Goal: Transaction & Acquisition: Purchase product/service

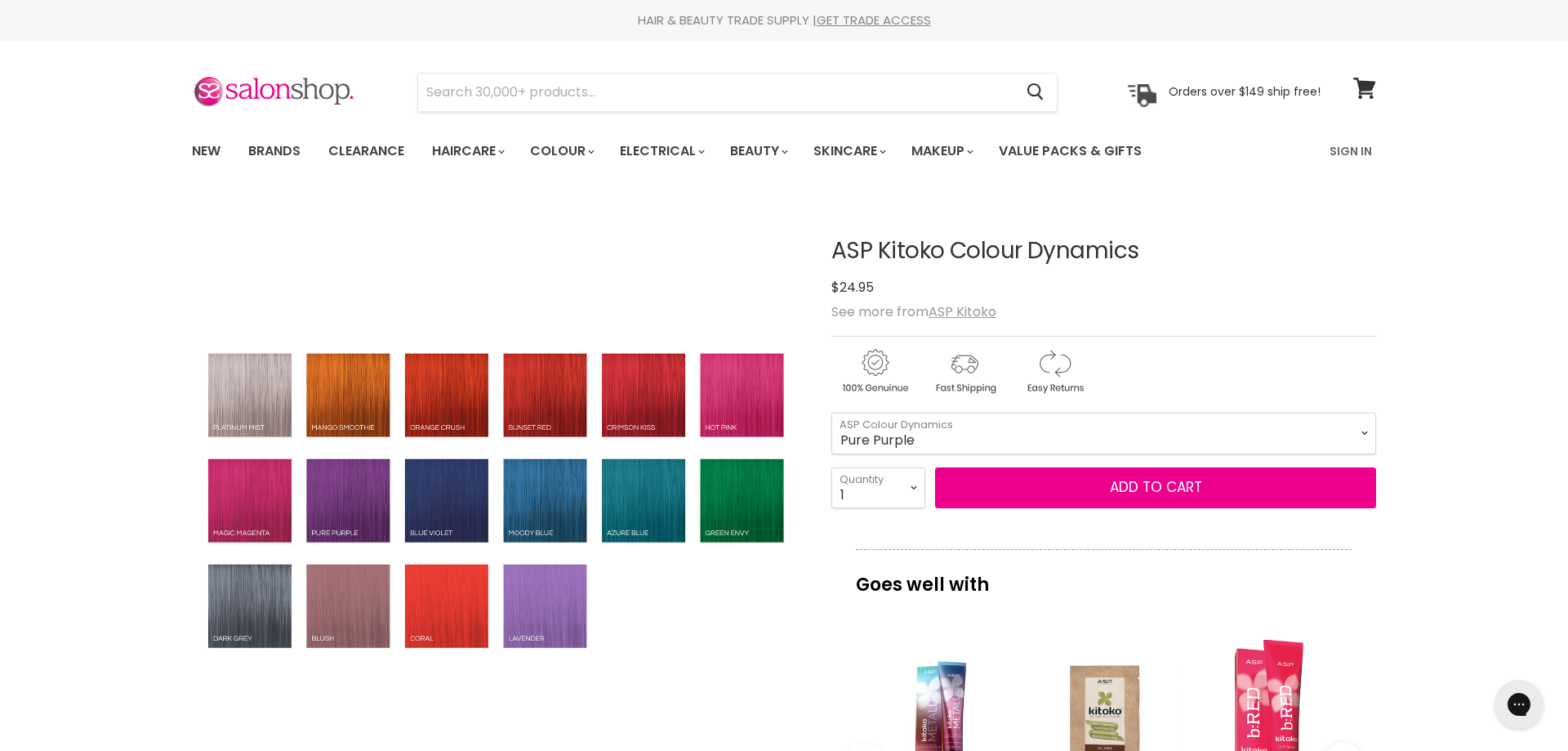
click at [354, 609] on img "ASP Kitoko Colour Dynamics image. Click or Scroll to Zoom." at bounding box center [497, 501] width 610 height 311
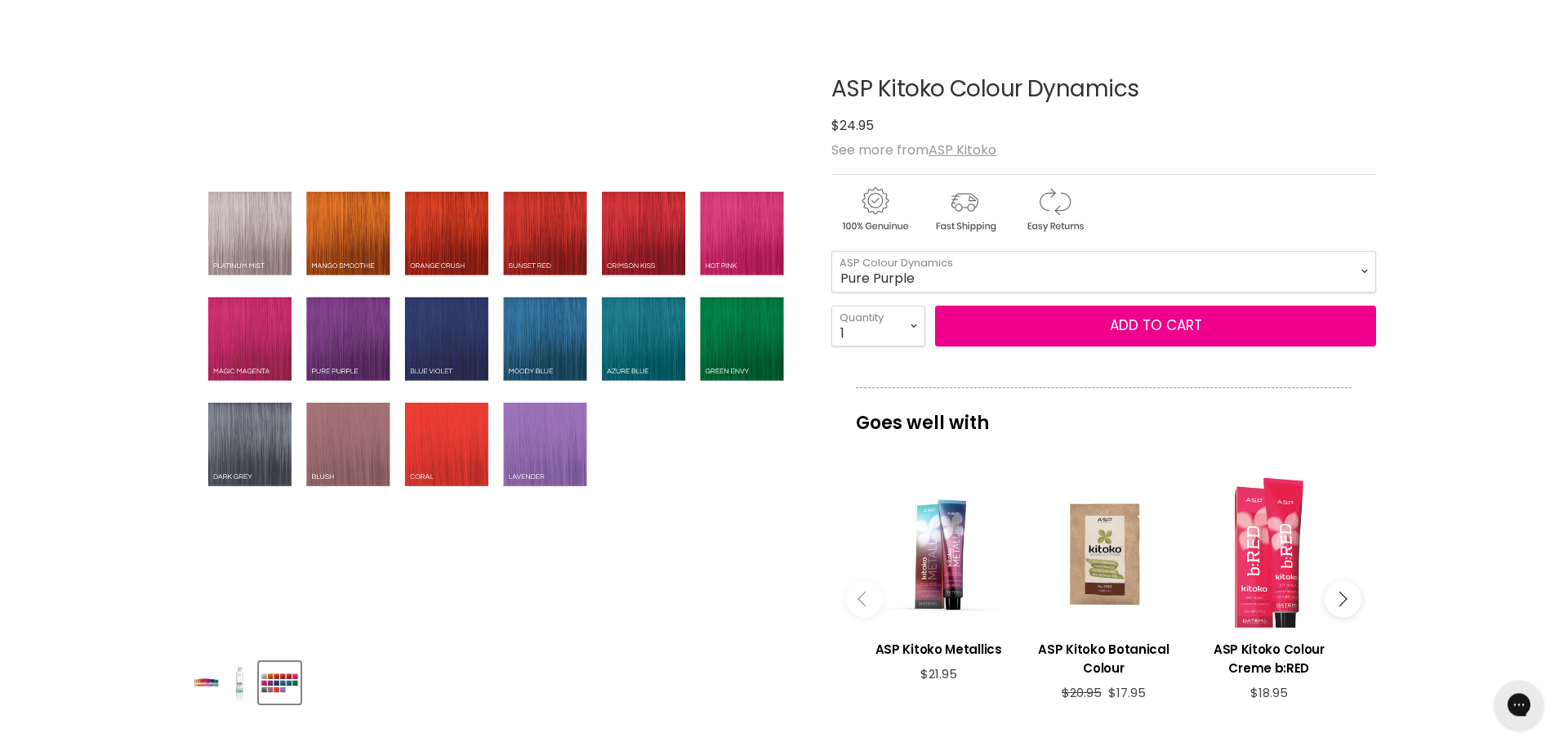
scroll to position [84, 0]
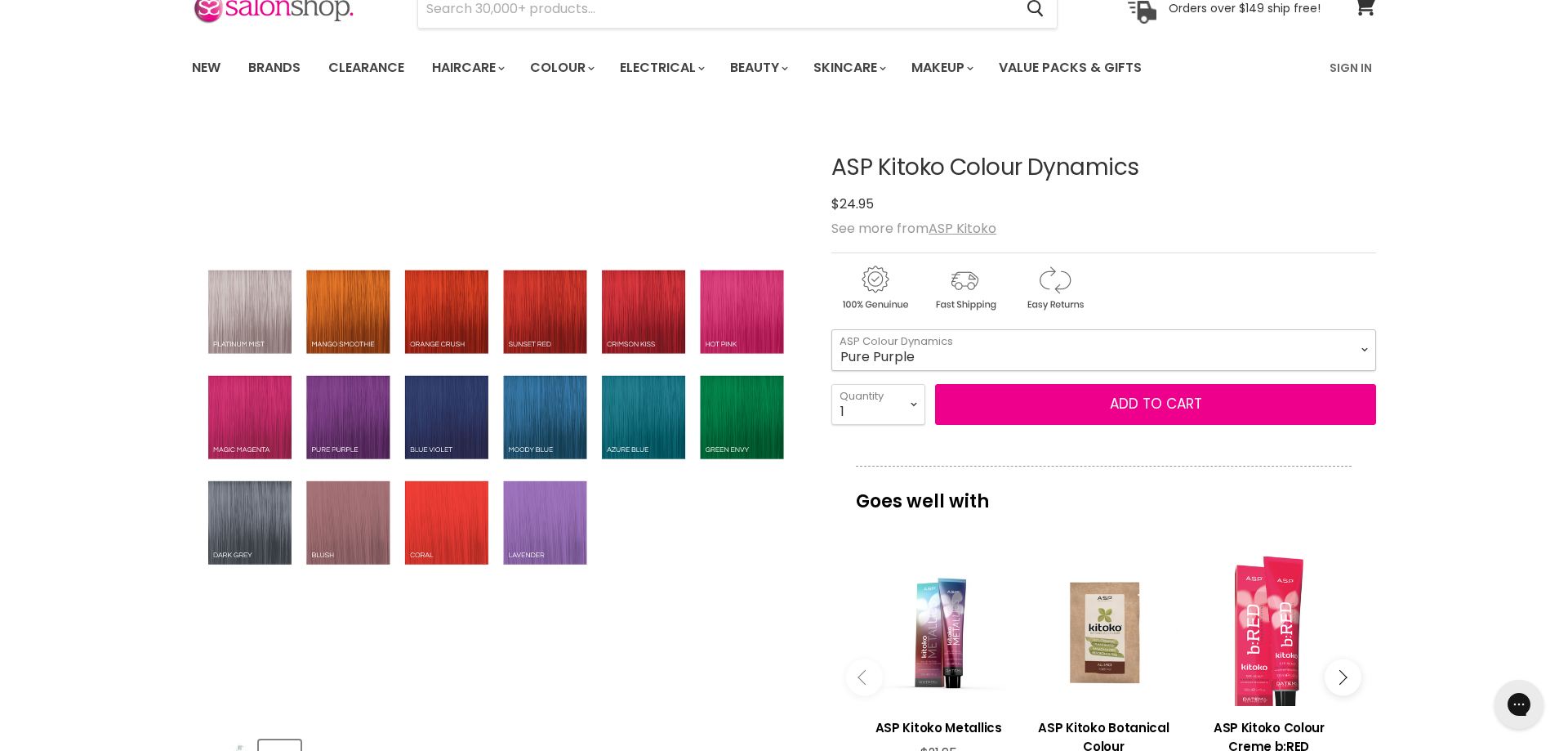
click at [832, 329] on select "[PERSON_NAME] Blue Crimson Kiss Green Pepper Hot Pink Magic Magenta Mango Smoot…" at bounding box center [1103, 349] width 545 height 41
click option "Blush" at bounding box center [0, 0] width 0 height 0
select select "Blush"
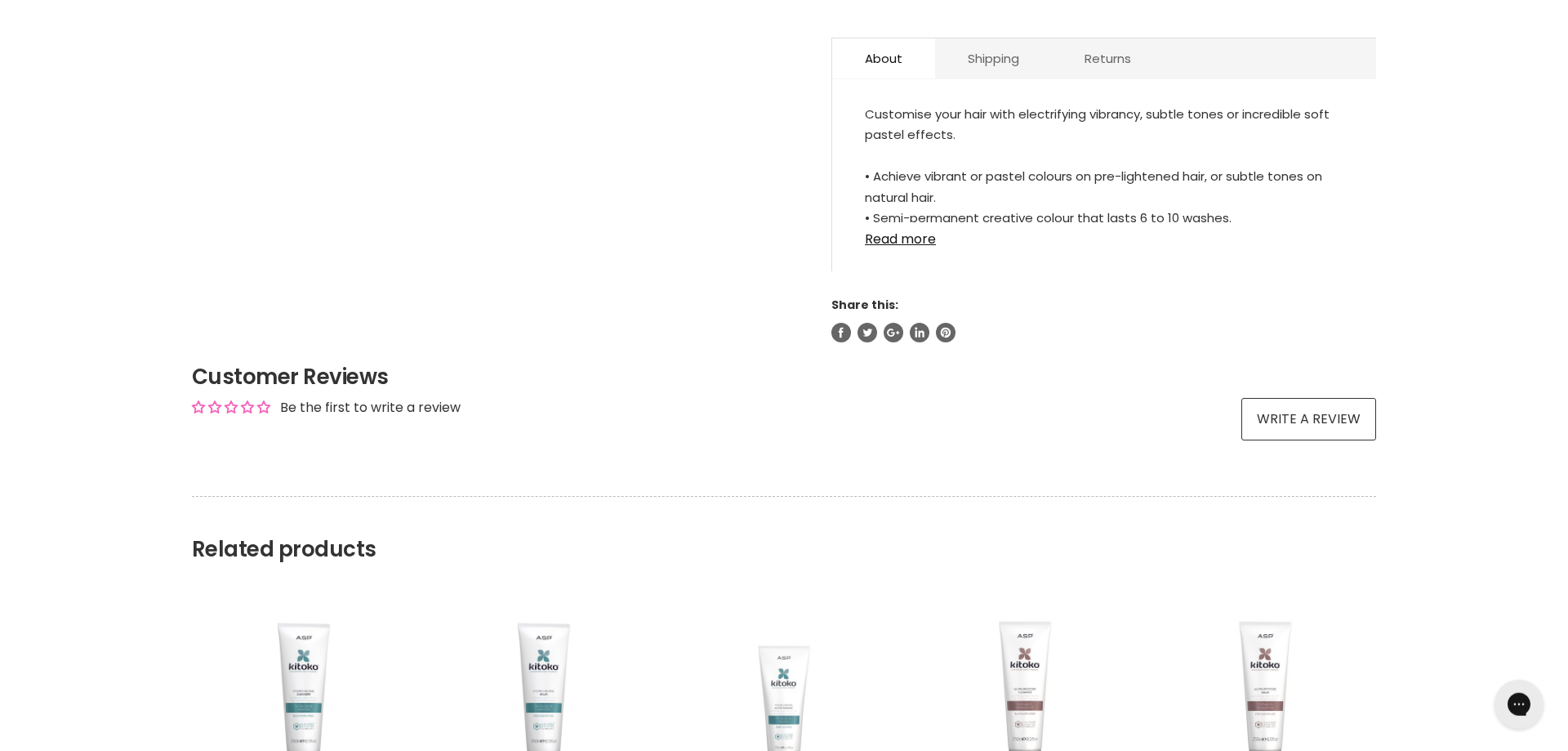
scroll to position [750, 0]
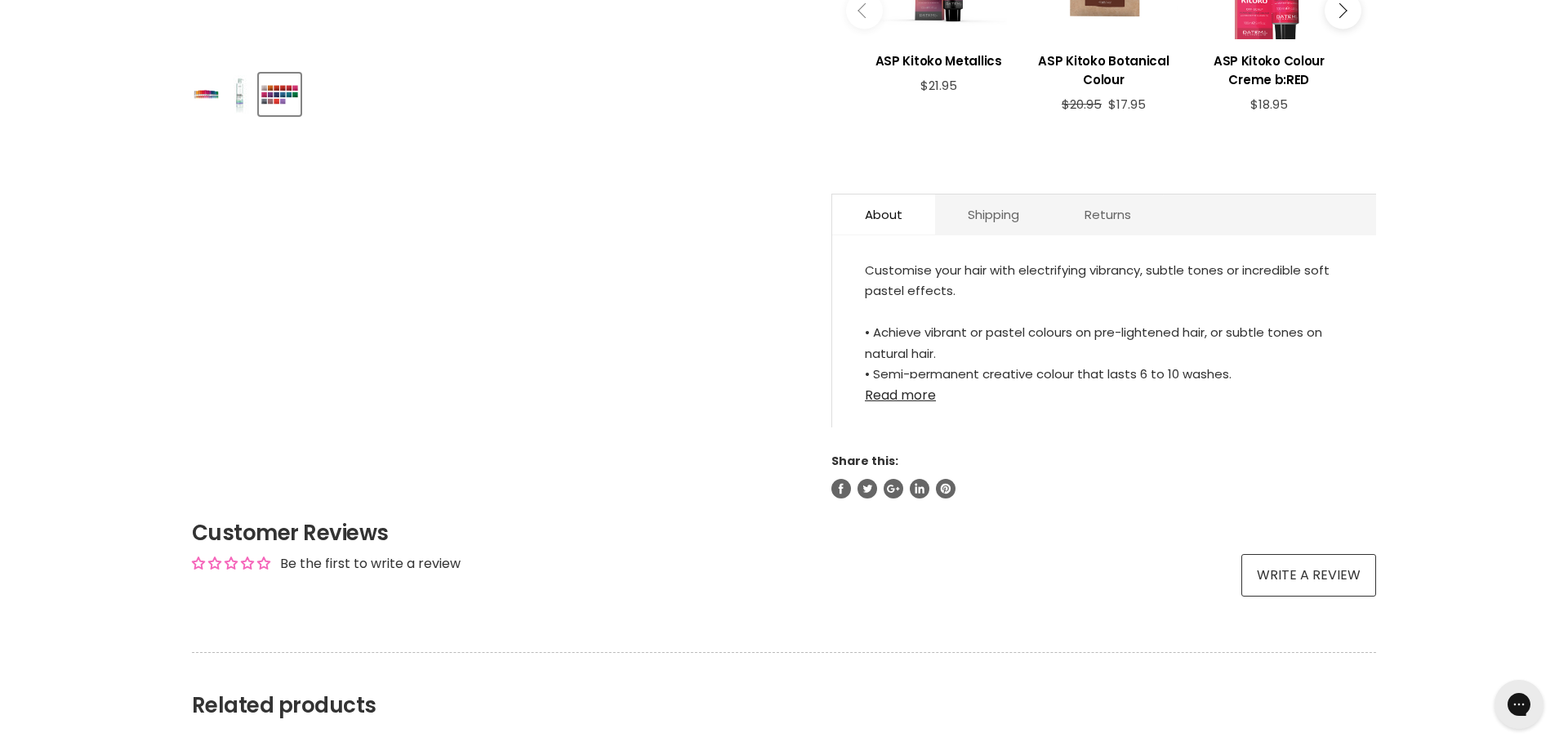
click at [908, 400] on link "Read more" at bounding box center [1104, 391] width 479 height 25
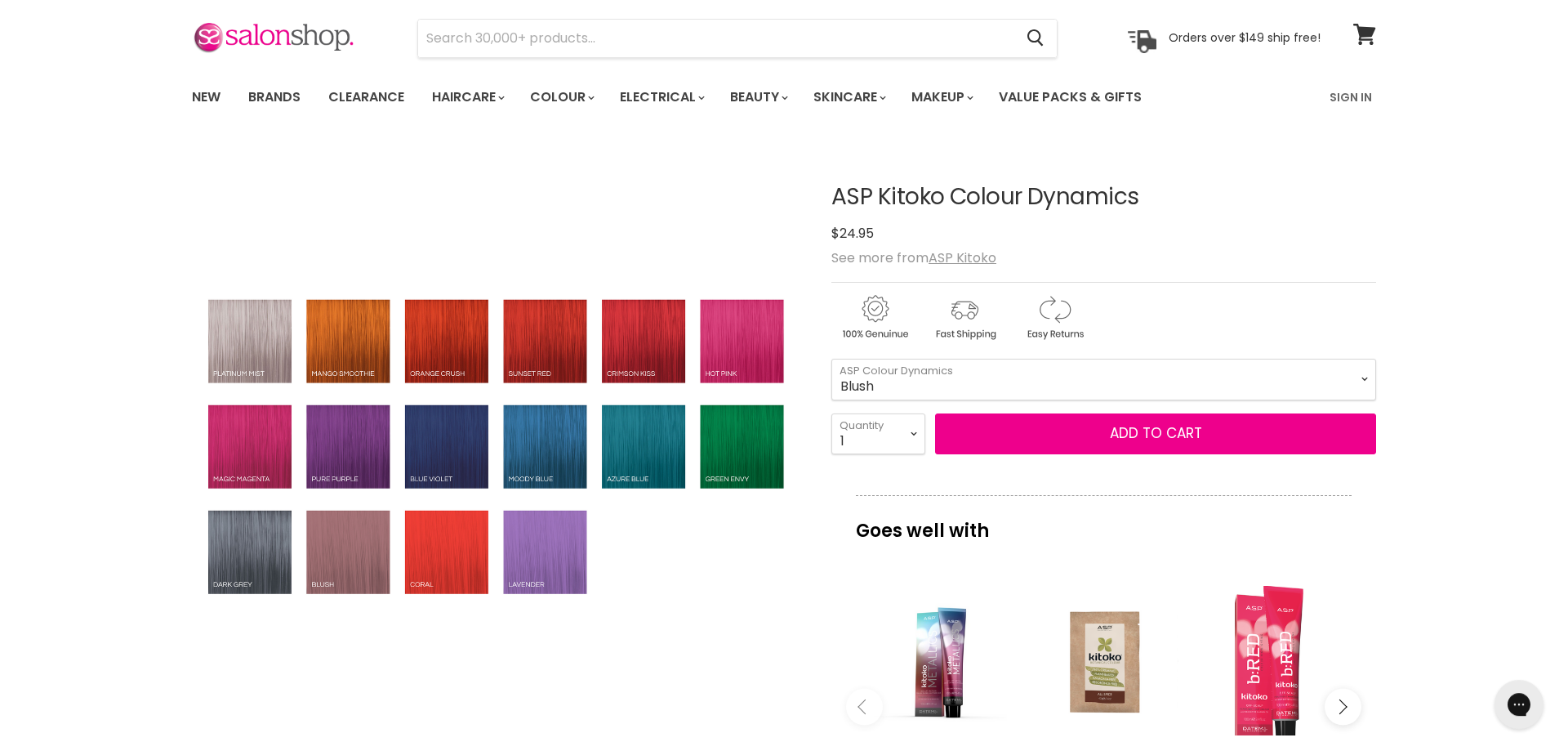
scroll to position [0, 0]
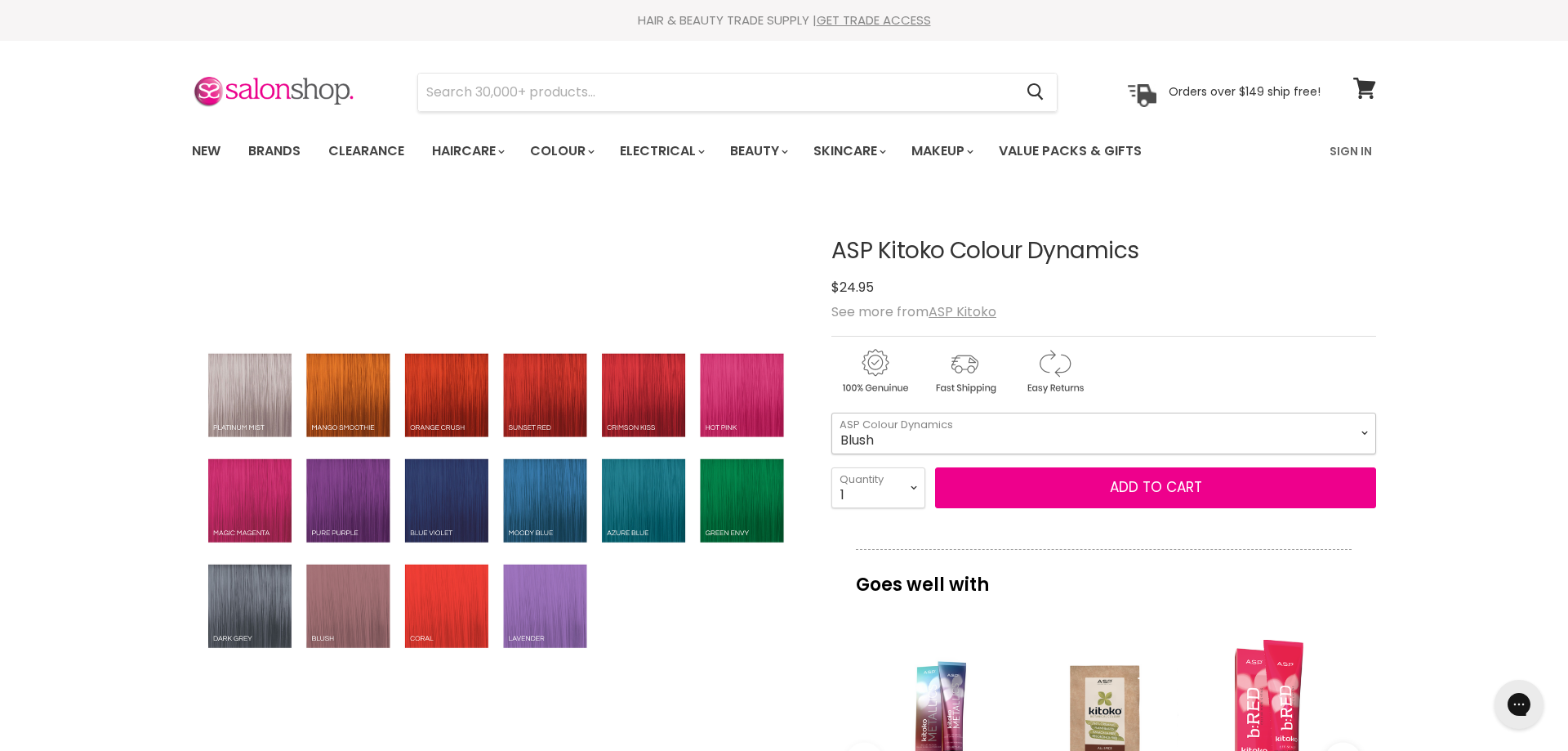
click at [832, 413] on select "[PERSON_NAME] Blue Crimson Kiss Green Pepper Hot Pink Magic Magenta Mango Smoot…" at bounding box center [1103, 433] width 545 height 41
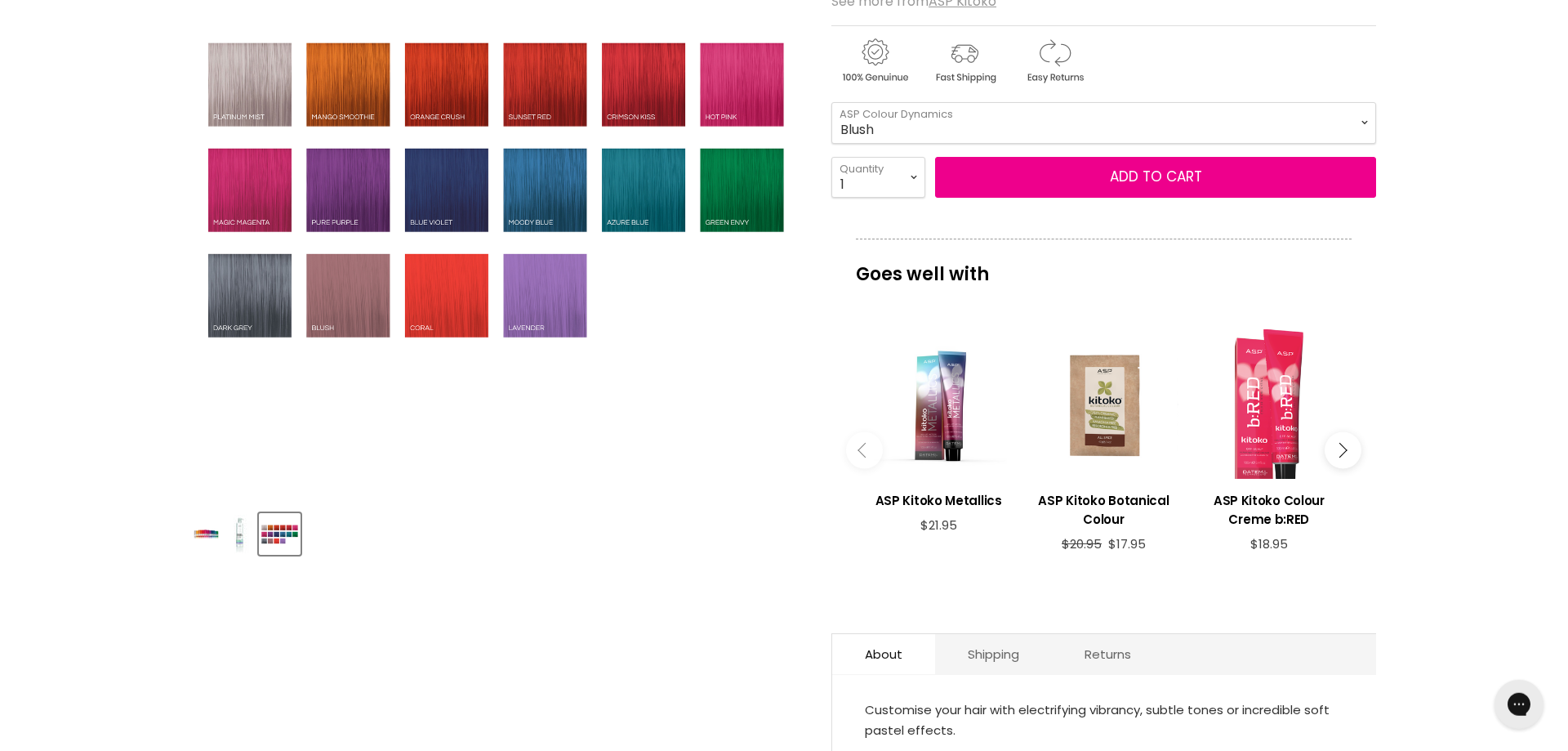
scroll to position [416, 0]
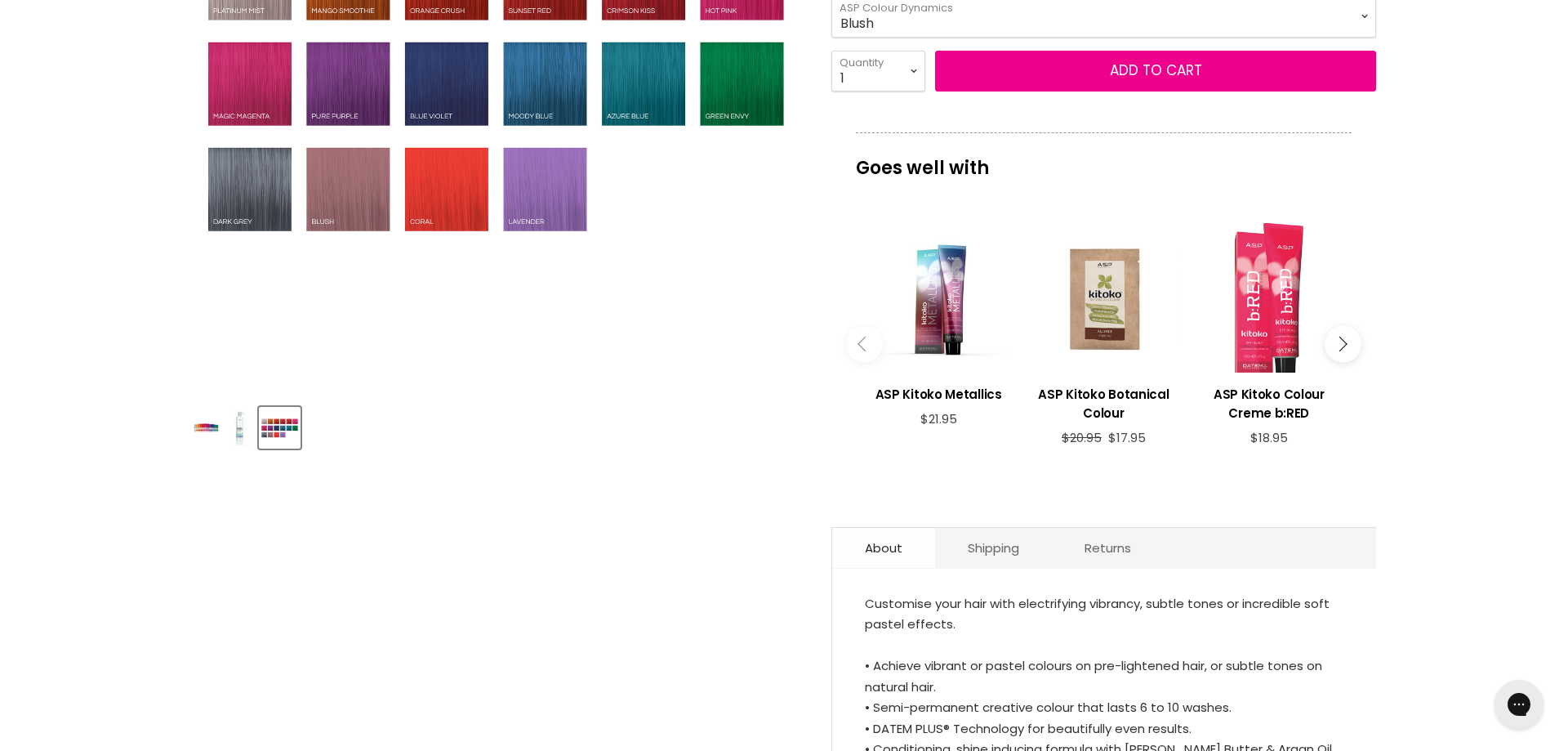
click at [879, 553] on link "About" at bounding box center [884, 548] width 103 height 40
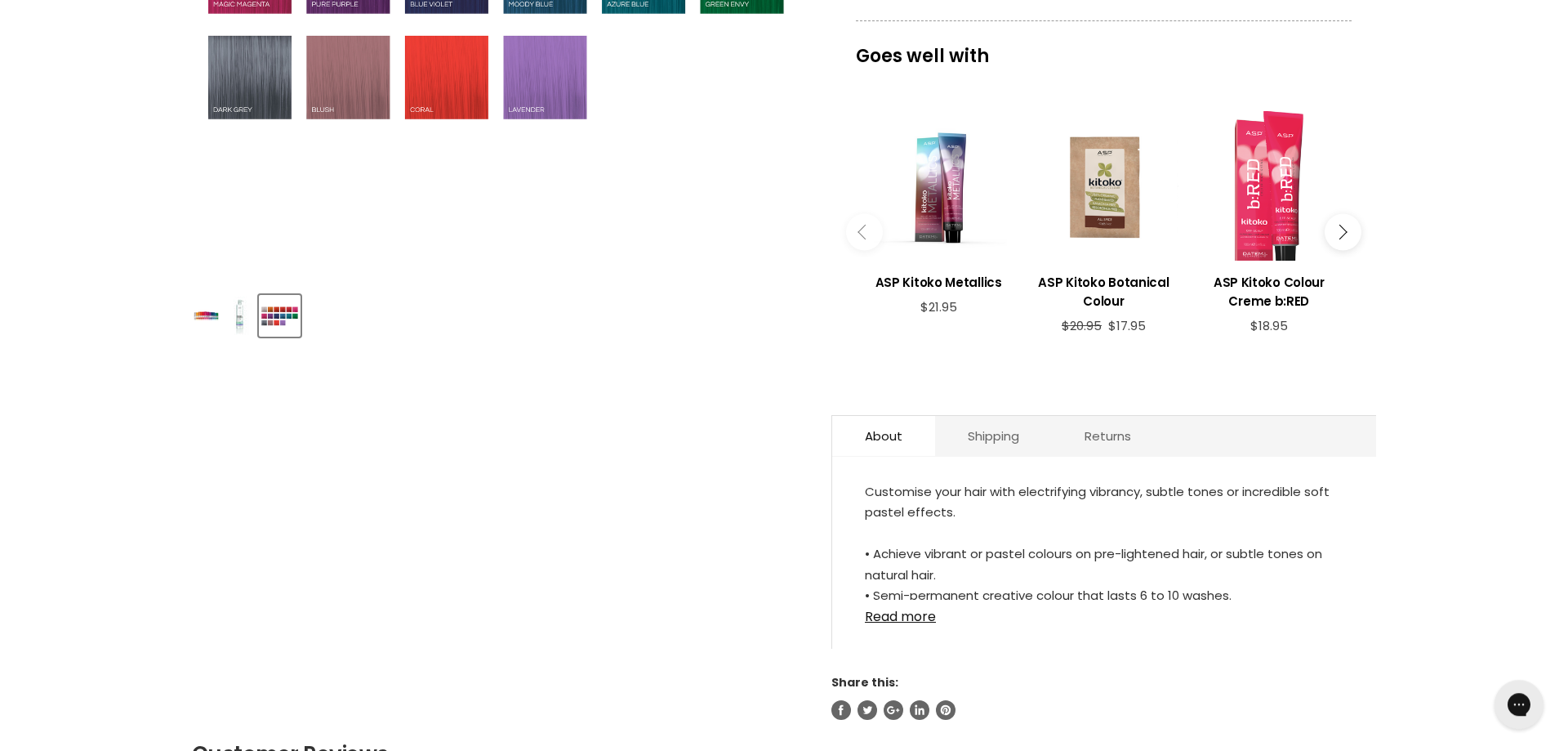
scroll to position [584, 0]
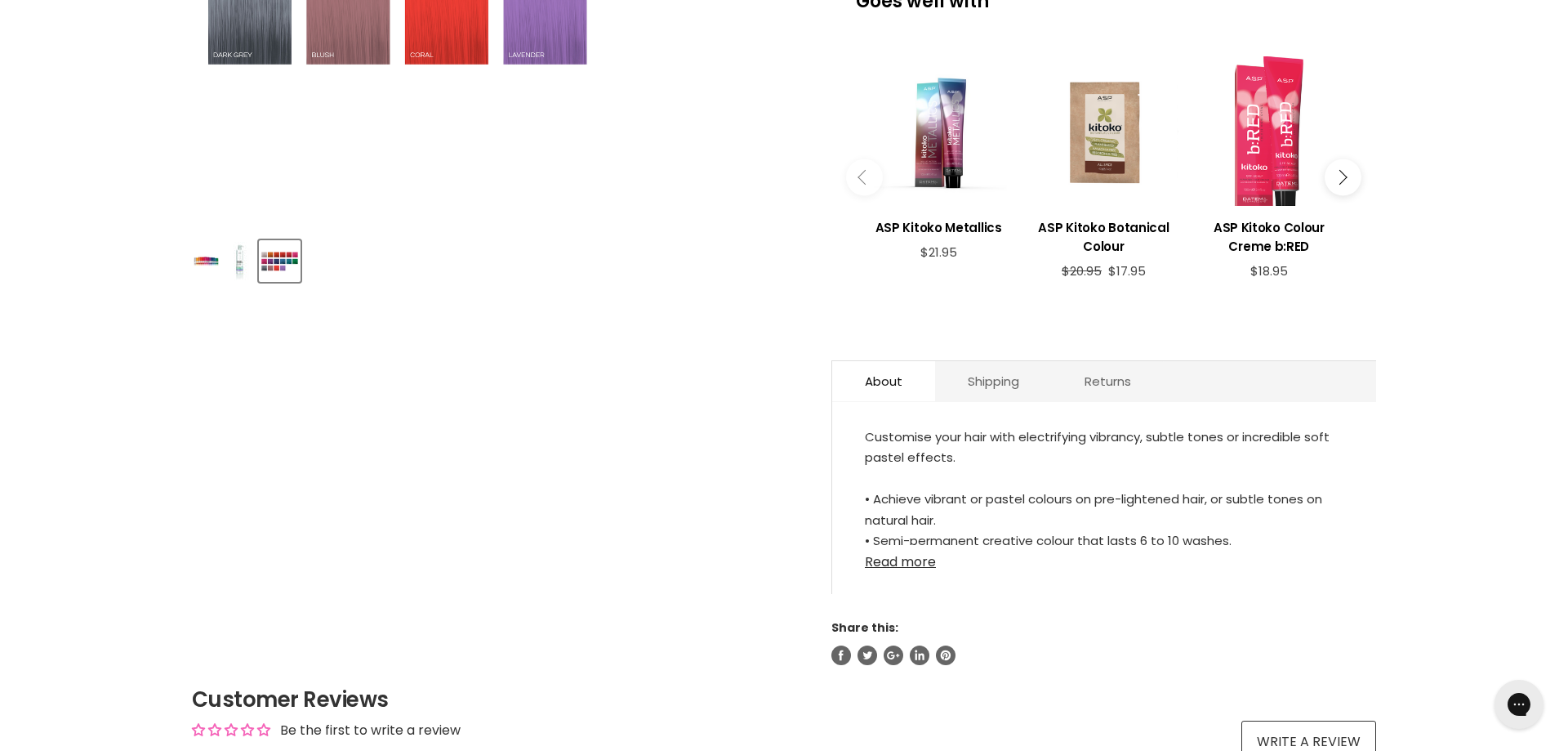
click at [897, 566] on link "Read more" at bounding box center [1104, 557] width 479 height 25
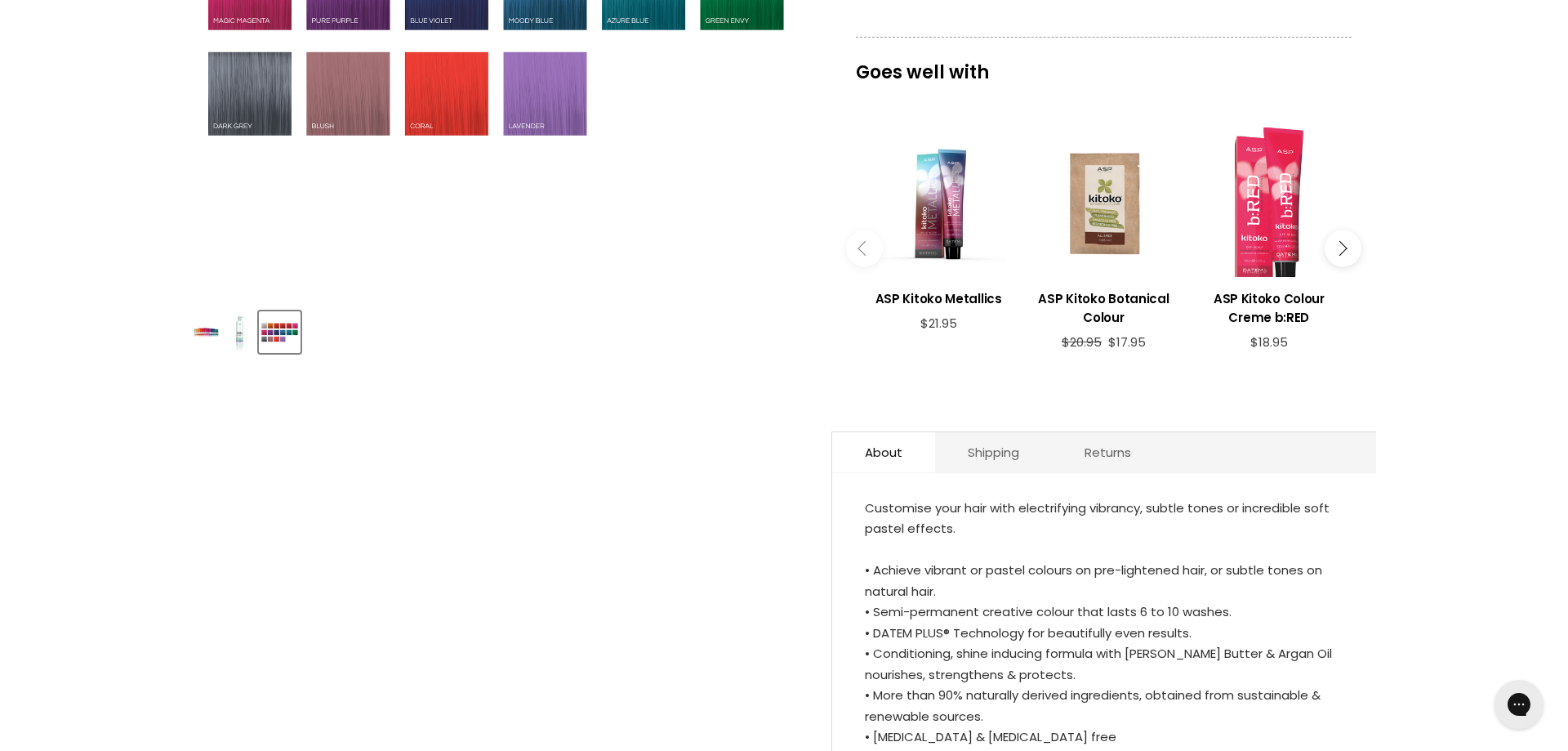
scroll to position [250, 0]
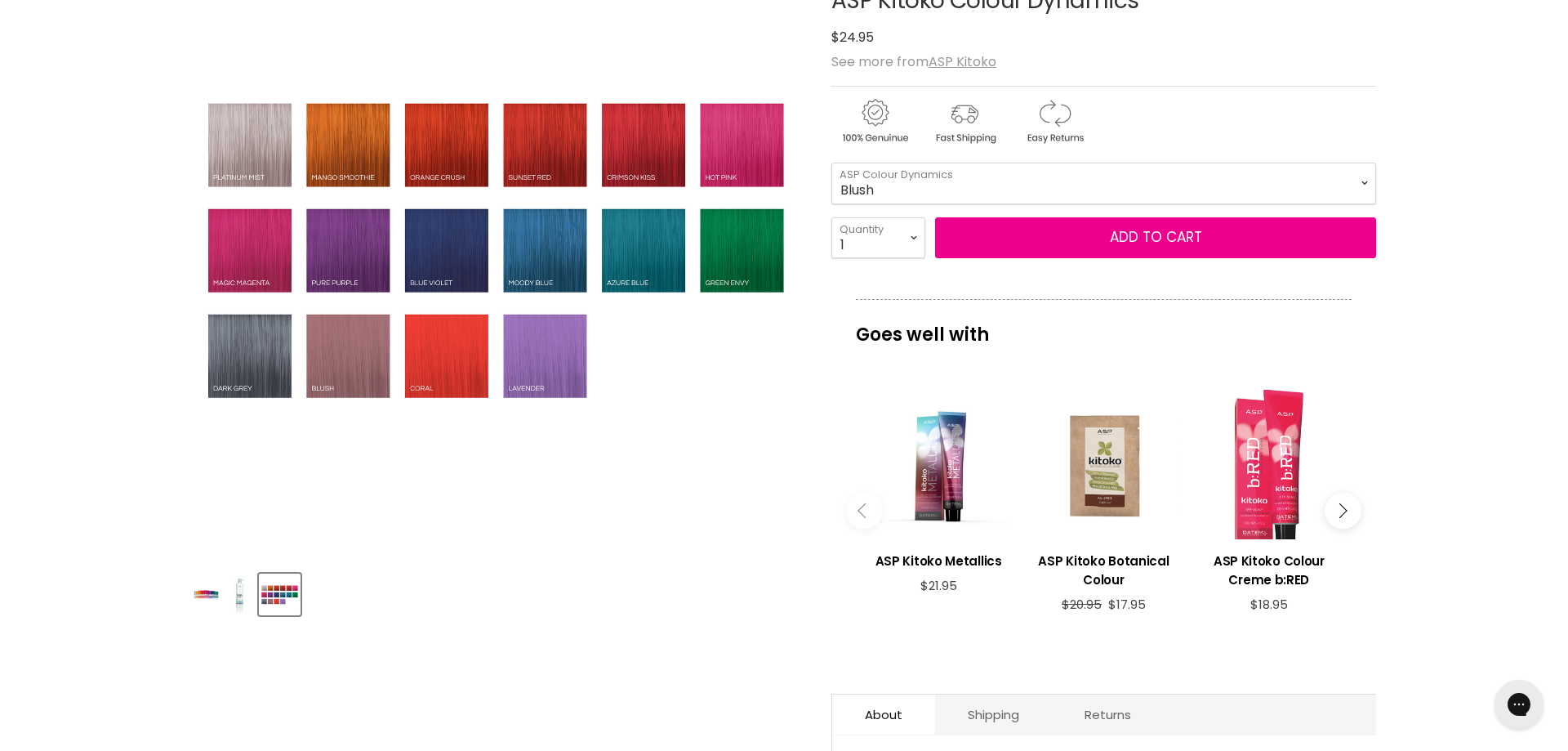
click at [238, 595] on img "Product thumbnails" at bounding box center [239, 594] width 26 height 38
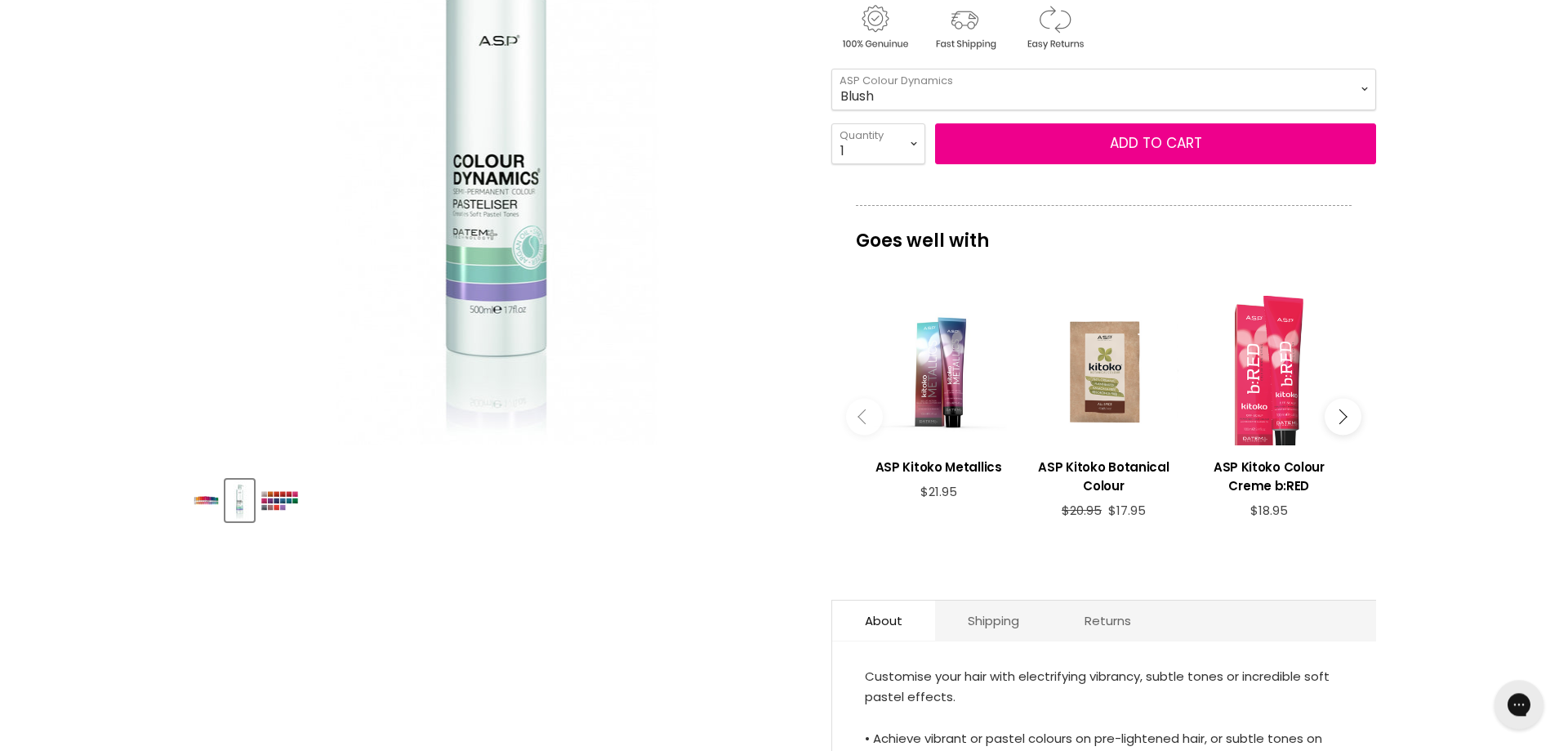
scroll to position [272, 0]
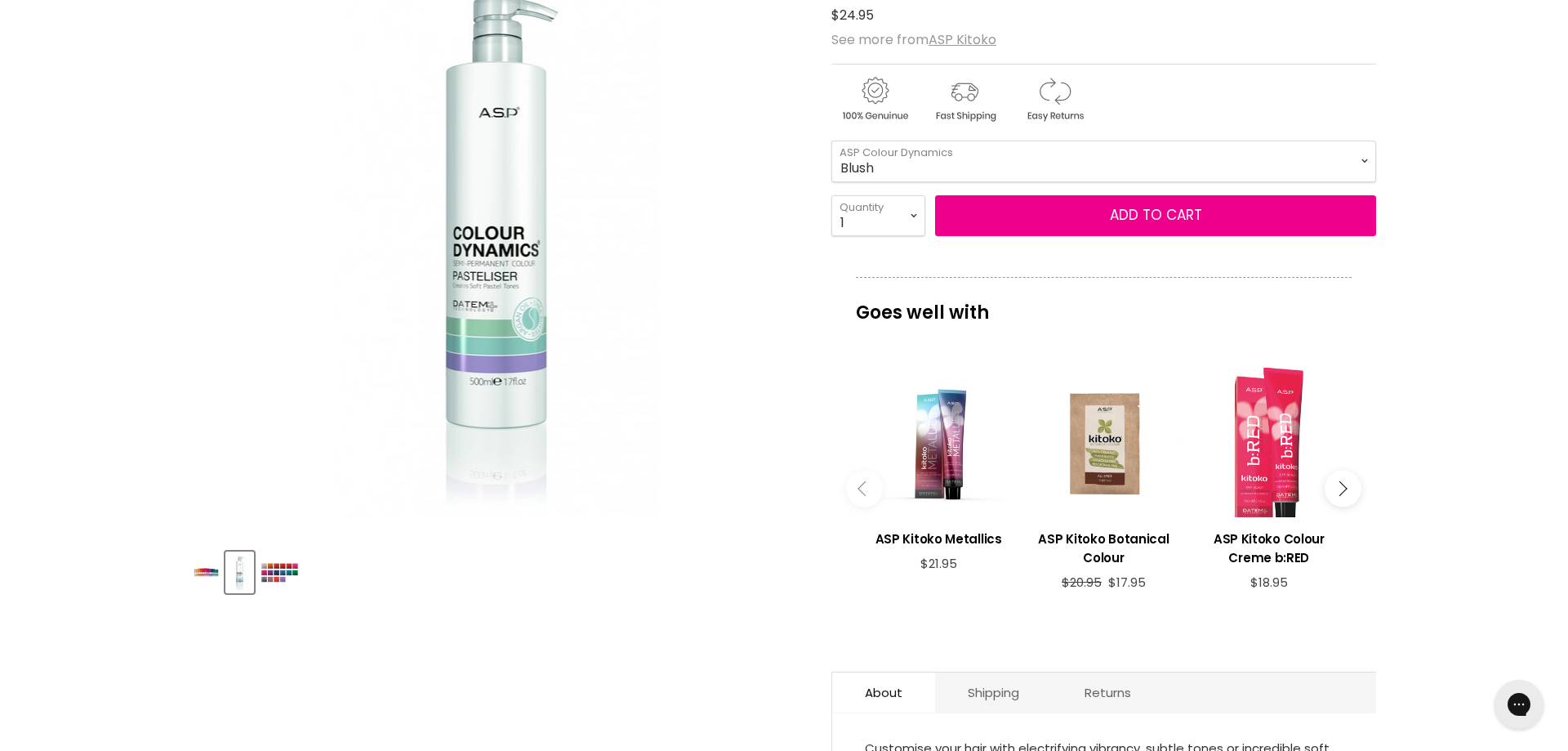
click at [201, 567] on img "Product thumbnails" at bounding box center [206, 572] width 26 height 38
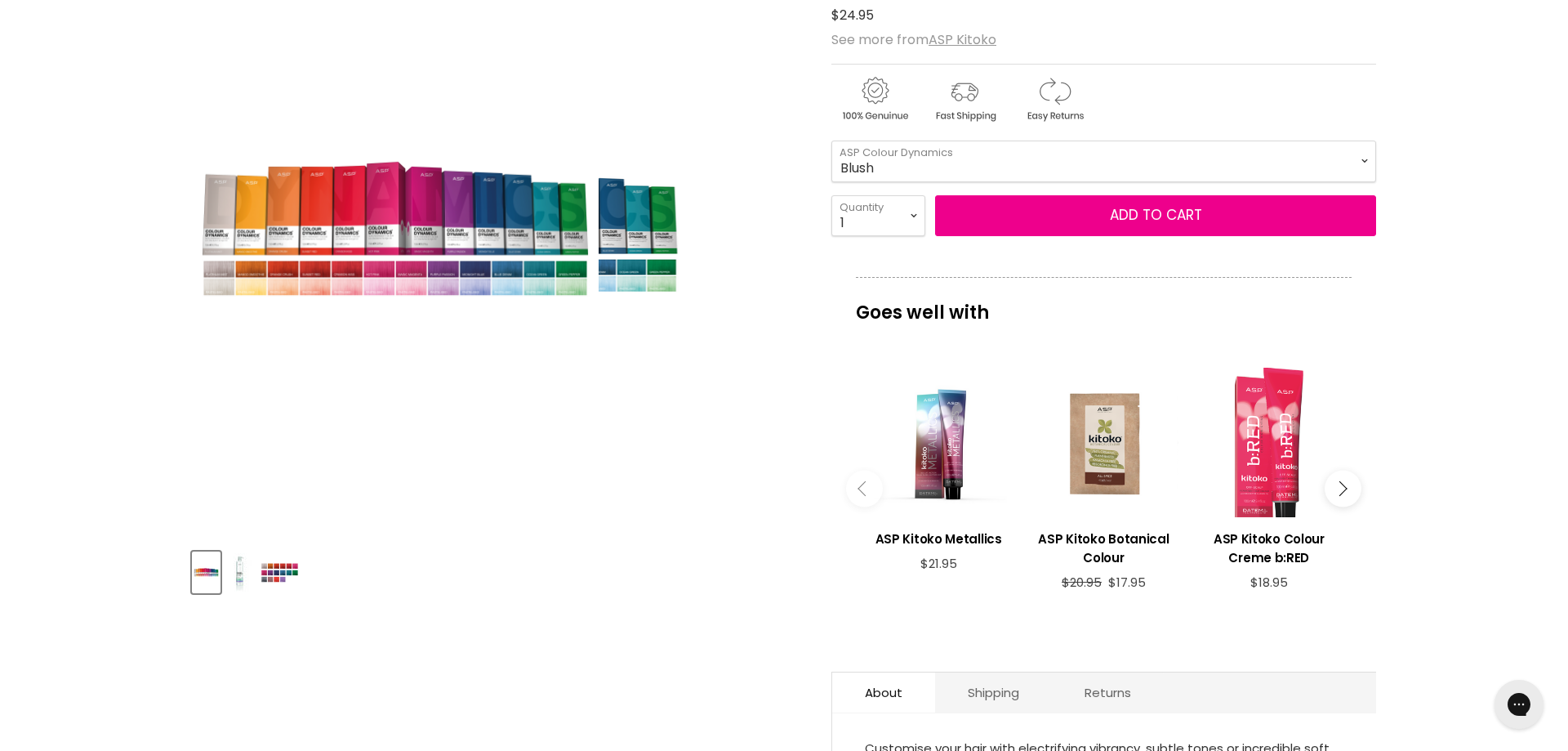
click at [442, 209] on img "ASP Kitoko Colour Dynamics image. Click or Scroll to Zoom." at bounding box center [395, 230] width 407 height 610
click at [399, 185] on img "ASP Kitoko Colour Dynamics image. Click or Scroll to Zoom." at bounding box center [395, 230] width 407 height 610
click at [553, 381] on img "ASP Kitoko Colour Dynamics image. Click or Scroll to Zoom." at bounding box center [395, 230] width 407 height 610
